Goal: Find specific page/section: Find specific page/section

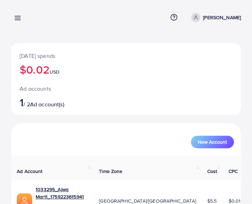
click at [17, 17] on icon at bounding box center [17, 17] width 7 height 7
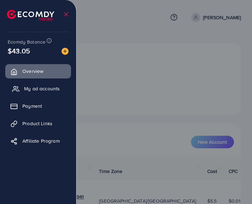
click at [41, 85] on span "My ad accounts" at bounding box center [42, 88] width 36 height 7
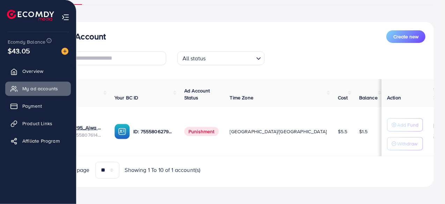
click at [66, 18] on img at bounding box center [65, 17] width 8 height 8
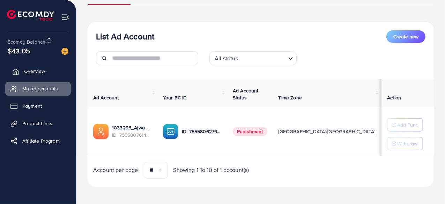
click at [44, 78] on link "Overview" at bounding box center [38, 71] width 66 height 14
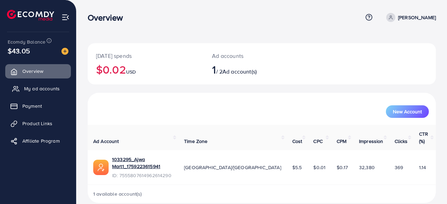
click at [47, 89] on span "My ad accounts" at bounding box center [42, 88] width 36 height 7
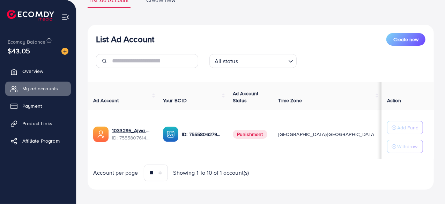
scroll to position [65, 0]
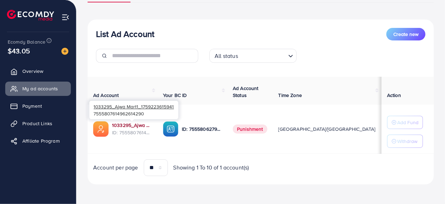
click at [124, 123] on link "1033295_Ajwa Mart1_1759223615941" at bounding box center [132, 125] width 40 height 7
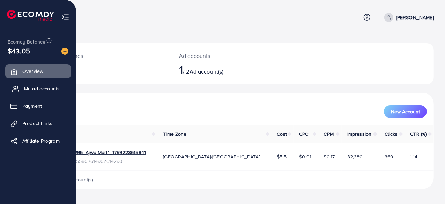
click at [27, 84] on link "My ad accounts" at bounding box center [38, 89] width 66 height 14
